Goal: Register for event/course

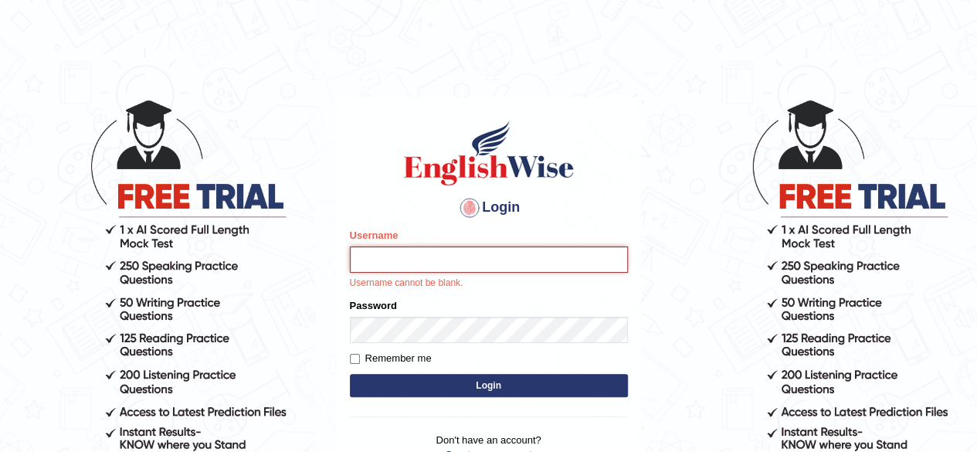
type input "Sangane"
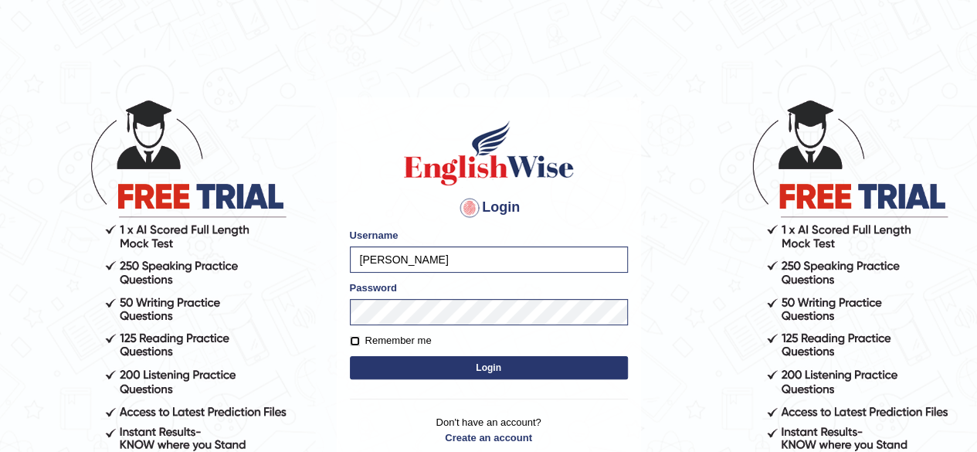
click at [351, 344] on input "Remember me" at bounding box center [355, 341] width 10 height 10
checkbox input "true"
click at [491, 367] on button "Login" at bounding box center [489, 367] width 278 height 23
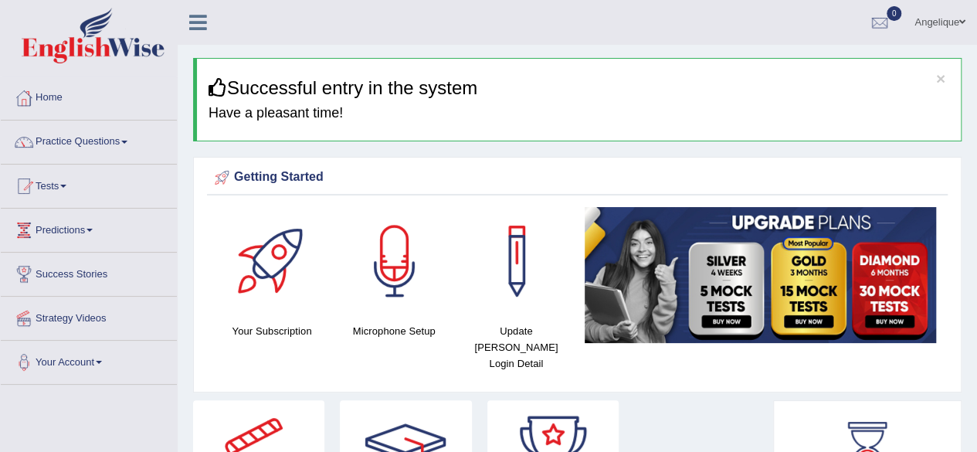
click at [72, 180] on link "Tests" at bounding box center [89, 183] width 176 height 39
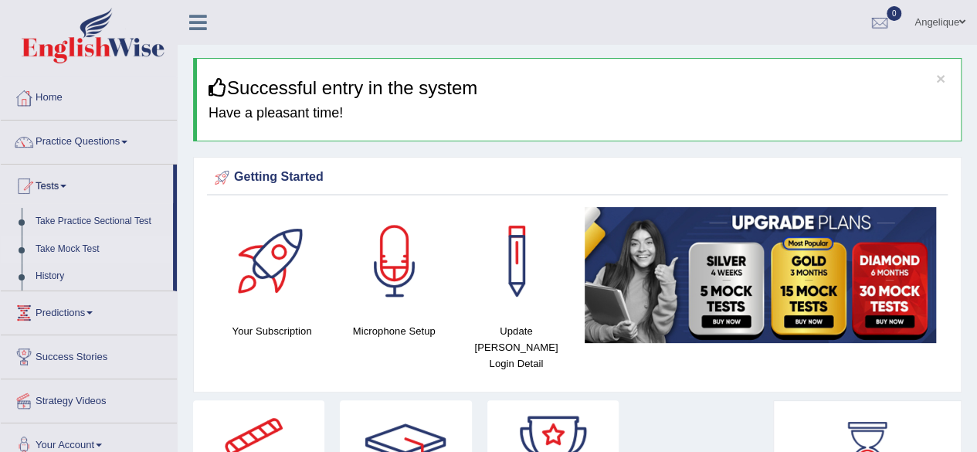
click at [91, 246] on link "Take Mock Test" at bounding box center [101, 249] width 144 height 28
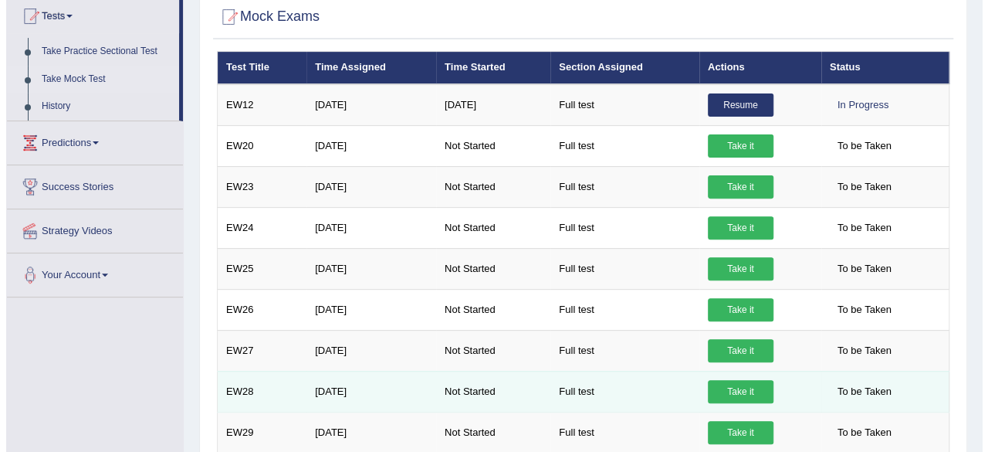
scroll to position [169, 0]
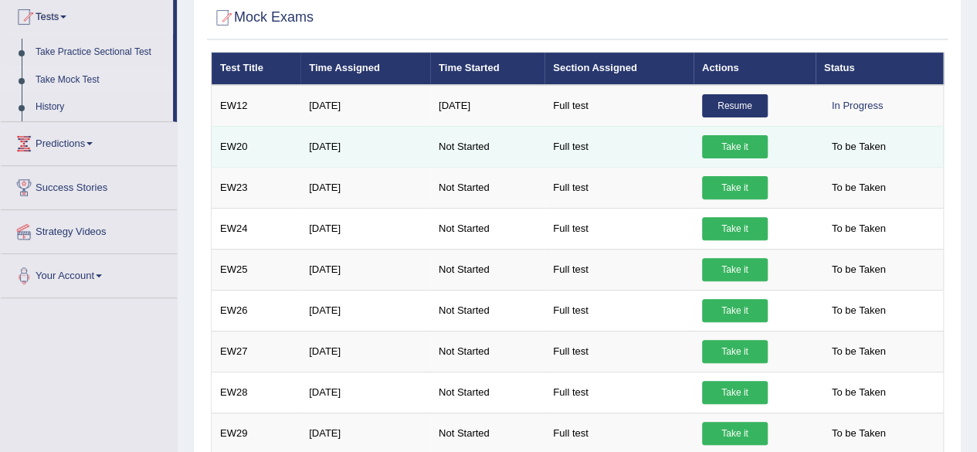
click at [733, 141] on link "Take it" at bounding box center [735, 146] width 66 height 23
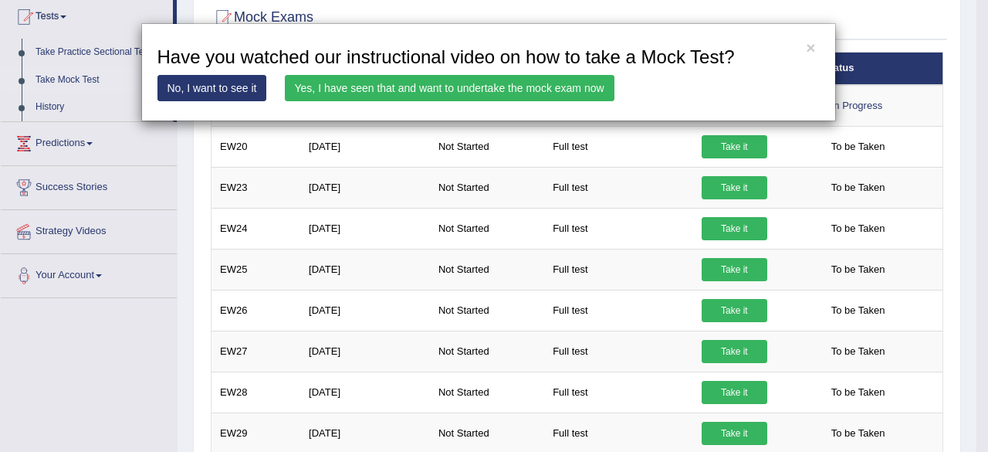
click at [428, 90] on link "Yes, I have seen that and want to undertake the mock exam now" at bounding box center [450, 88] width 330 height 26
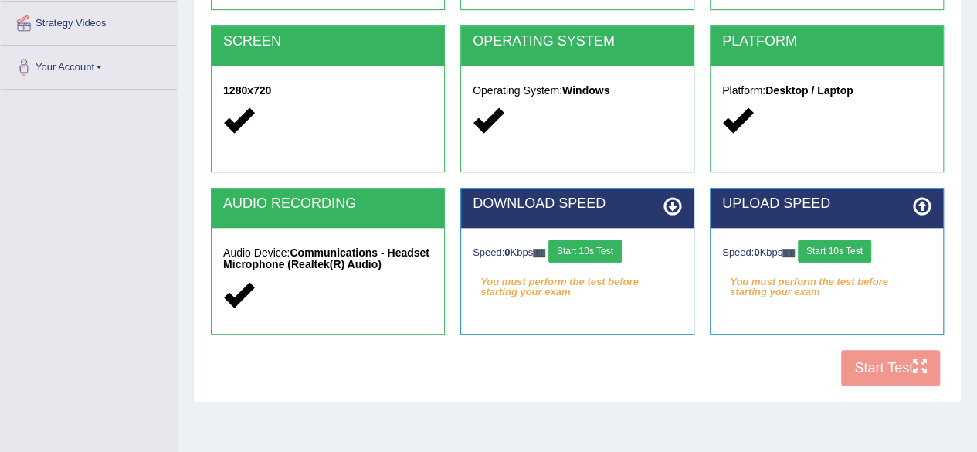
scroll to position [332, 0]
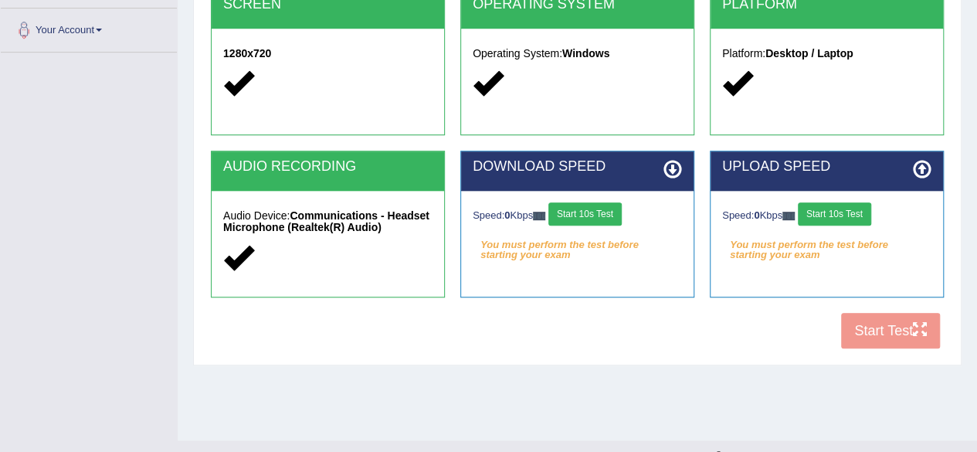
click at [576, 208] on button "Start 10s Test" at bounding box center [584, 213] width 73 height 23
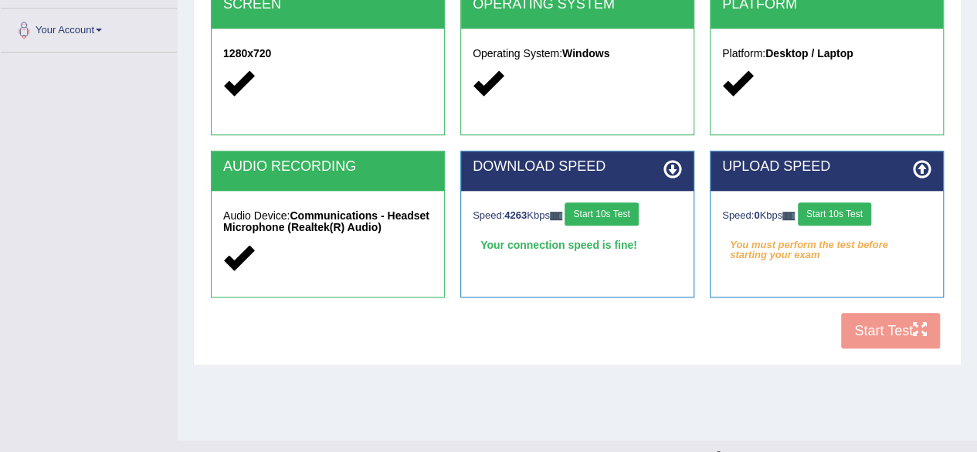
click at [828, 211] on button "Start 10s Test" at bounding box center [834, 213] width 73 height 23
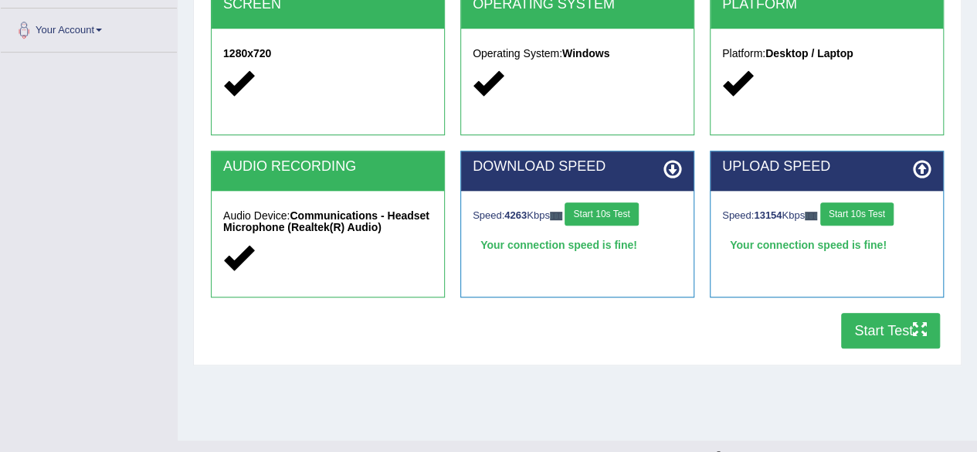
click at [899, 330] on button "Start Test" at bounding box center [890, 331] width 99 height 36
